Goal: Entertainment & Leisure: Consume media (video, audio)

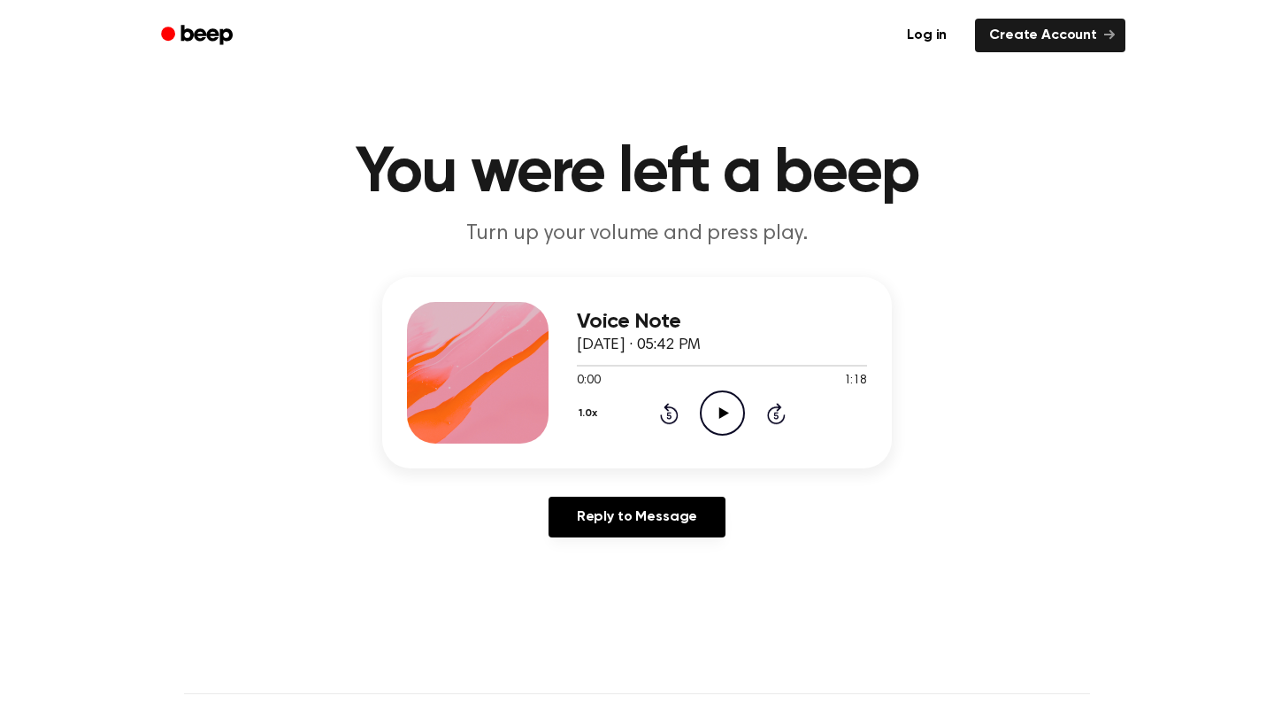
click at [718, 408] on icon "Play Audio" at bounding box center [722, 412] width 45 height 45
click at [719, 411] on icon at bounding box center [723, 413] width 8 height 12
click at [721, 411] on icon at bounding box center [724, 413] width 10 height 12
click at [721, 411] on icon "Pause Audio" at bounding box center [722, 412] width 45 height 45
click at [725, 405] on icon "Play Audio" at bounding box center [722, 412] width 45 height 45
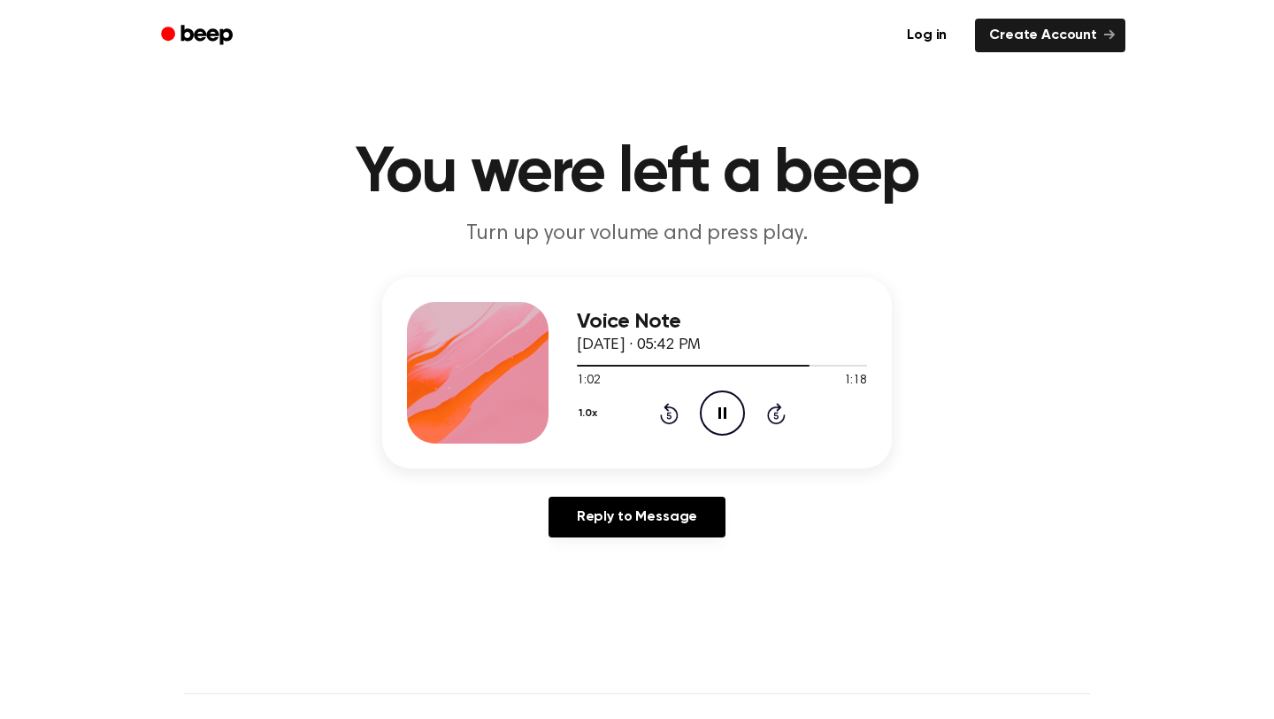
click at [729, 407] on icon "Pause Audio" at bounding box center [722, 412] width 45 height 45
click at [730, 404] on icon "Play Audio" at bounding box center [722, 412] width 45 height 45
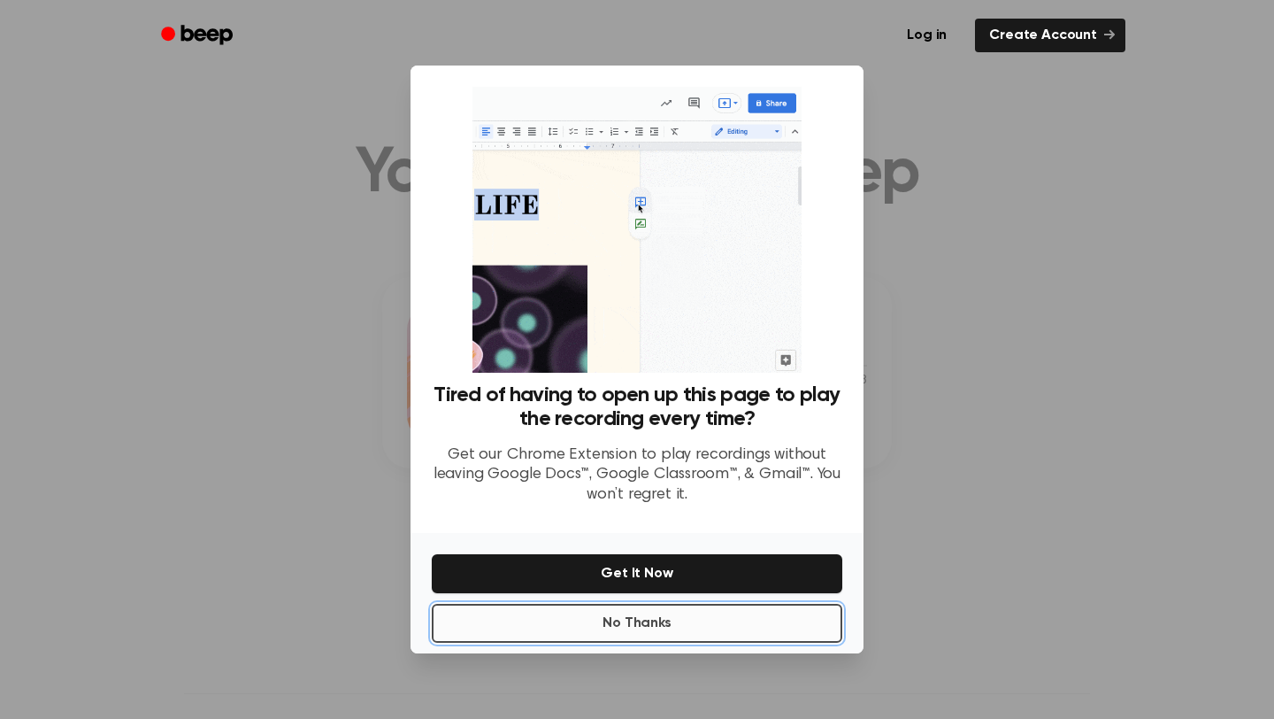
click at [761, 617] on button "No Thanks" at bounding box center [637, 622] width 411 height 39
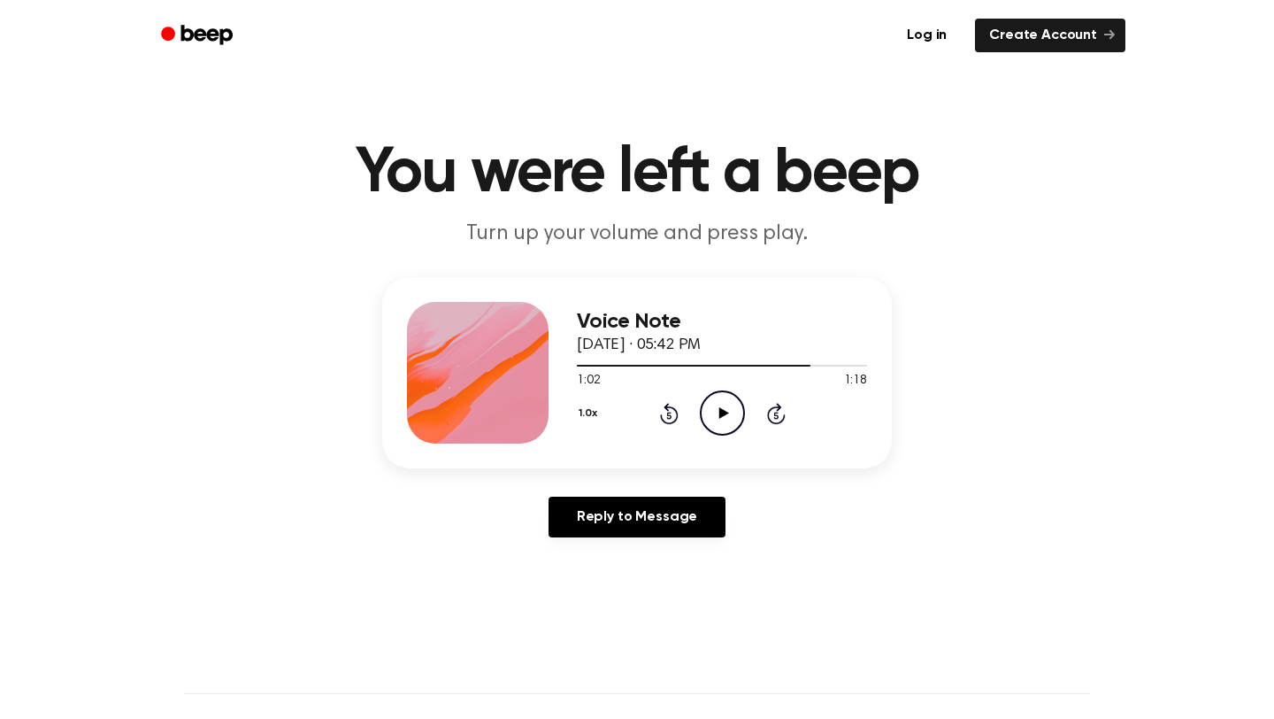
click at [731, 405] on icon "Play Audio" at bounding box center [722, 412] width 45 height 45
click at [717, 409] on icon "Pause Audio" at bounding box center [722, 412] width 45 height 45
click at [729, 411] on icon "Play Audio" at bounding box center [722, 412] width 45 height 45
click at [713, 393] on circle at bounding box center [722, 412] width 43 height 43
click at [622, 350] on span "September 23, 2025 · 05:48 PM" at bounding box center [639, 345] width 124 height 16
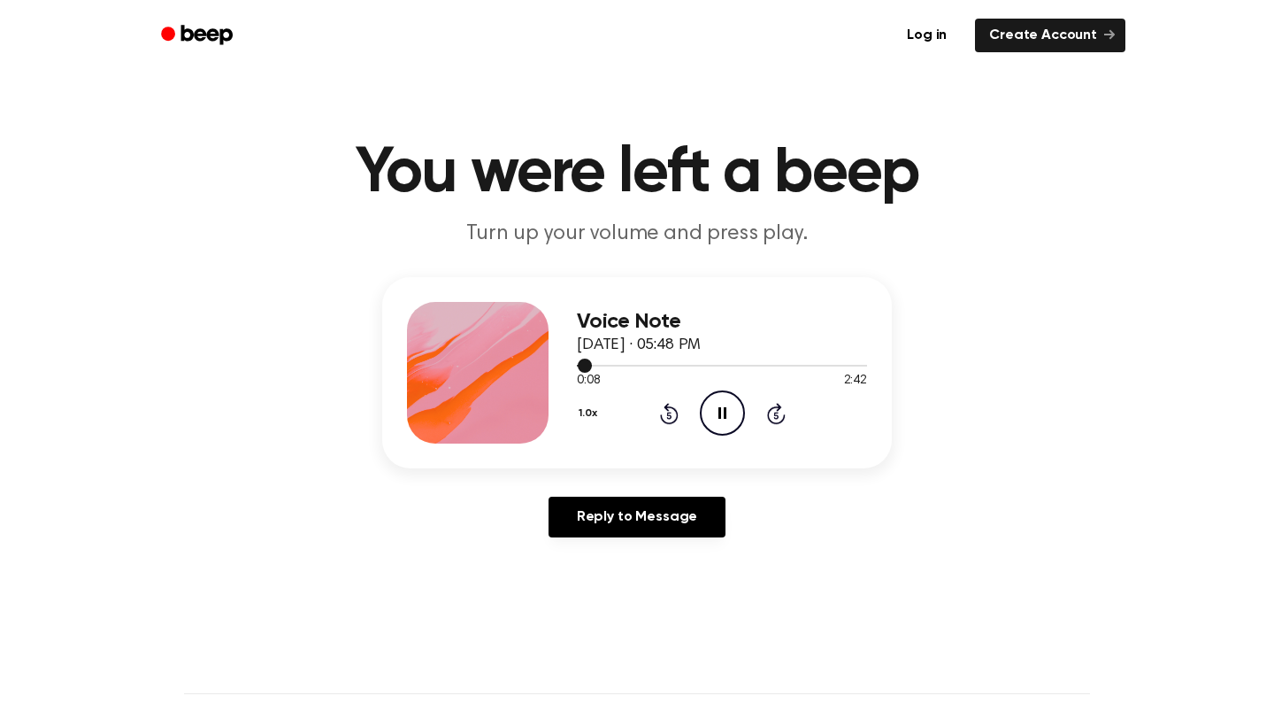
click at [629, 357] on div at bounding box center [722, 364] width 290 height 14
click at [653, 365] on div at bounding box center [722, 366] width 290 height 2
click at [722, 429] on icon "Pause Audio" at bounding box center [722, 412] width 45 height 45
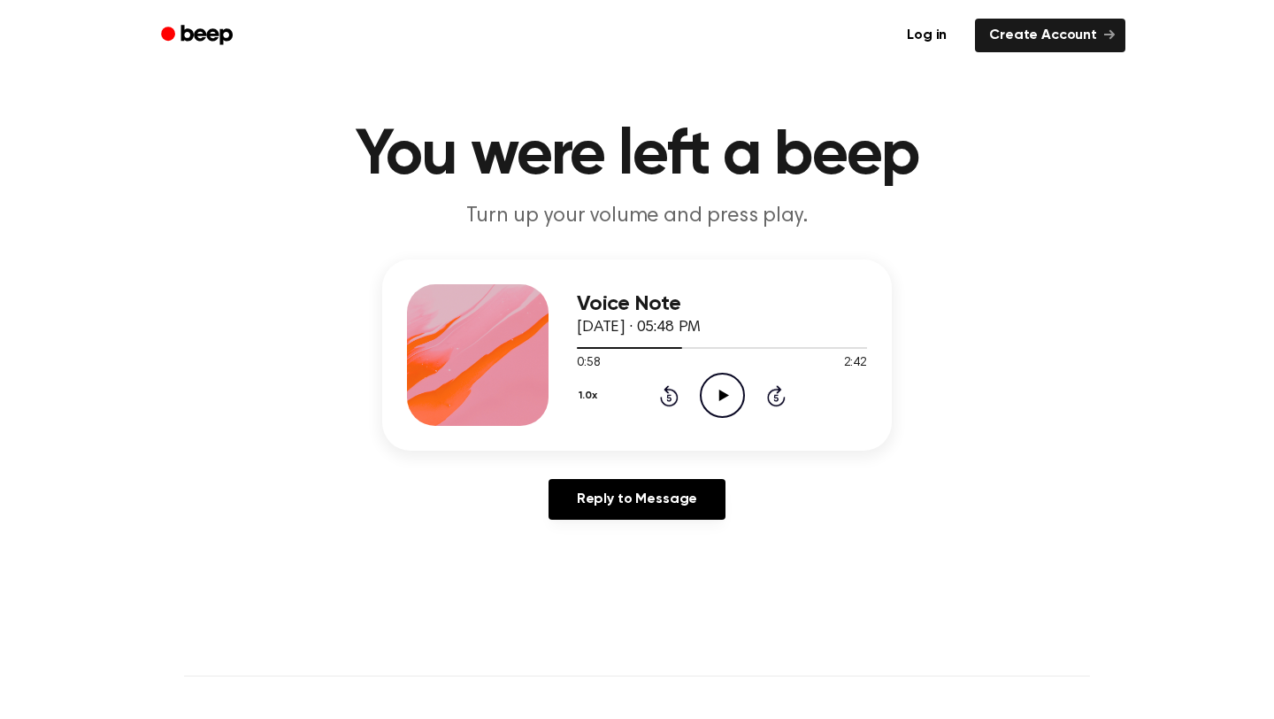
scroll to position [24, 0]
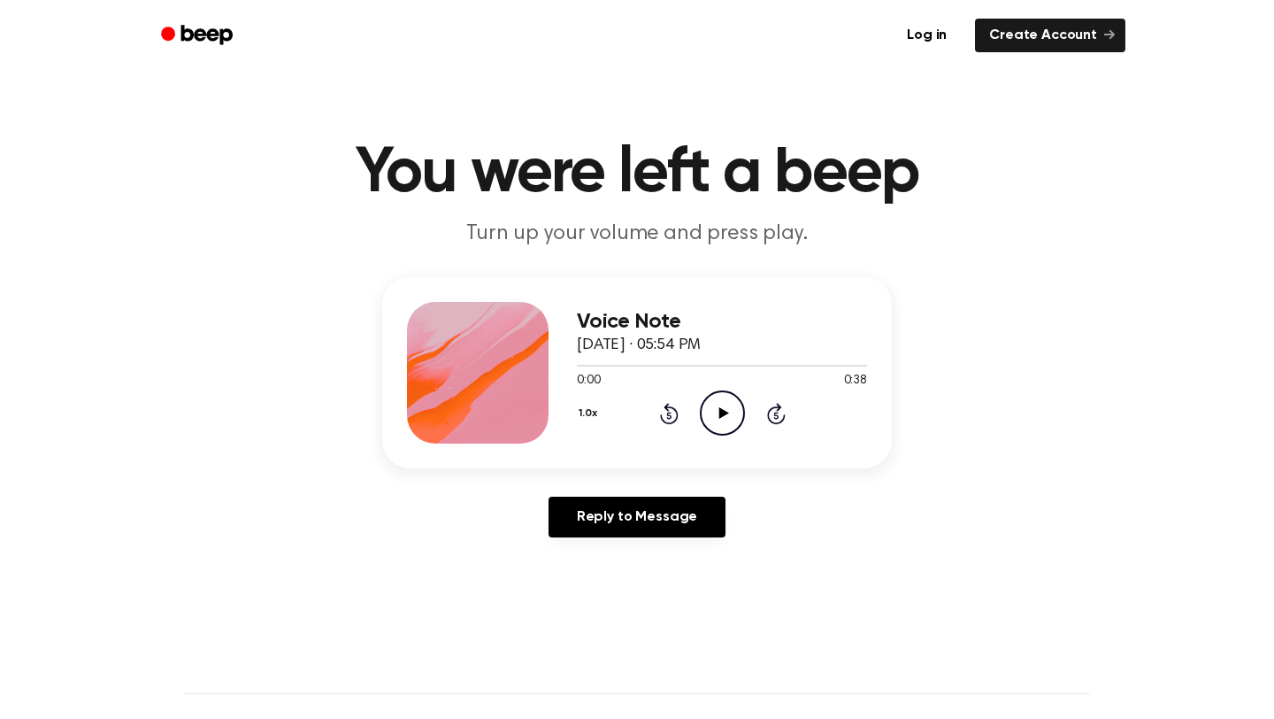
click at [709, 413] on icon "Play Audio" at bounding box center [722, 412] width 45 height 45
click at [679, 418] on div "1.0x Rewind 5 seconds Pause Audio Skip 5 seconds" at bounding box center [722, 412] width 290 height 45
click at [716, 415] on icon "Pause Audio" at bounding box center [722, 412] width 45 height 45
